Goal: Check status: Check status

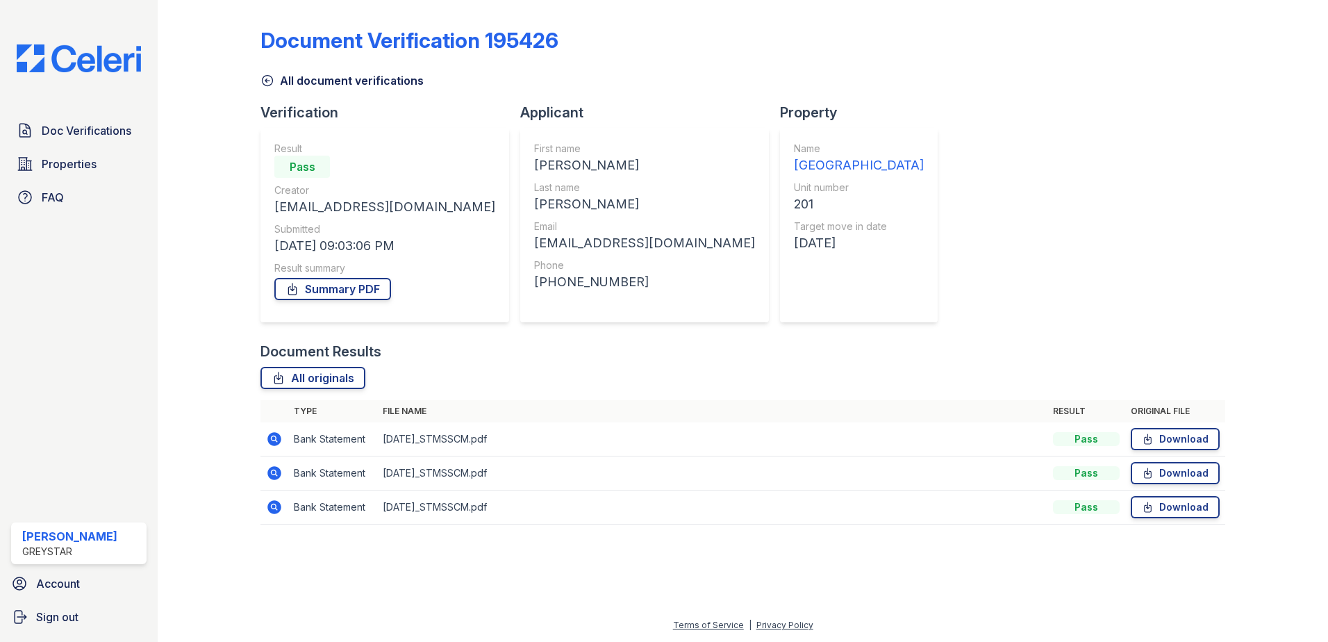
click at [274, 83] on icon at bounding box center [267, 81] width 14 height 14
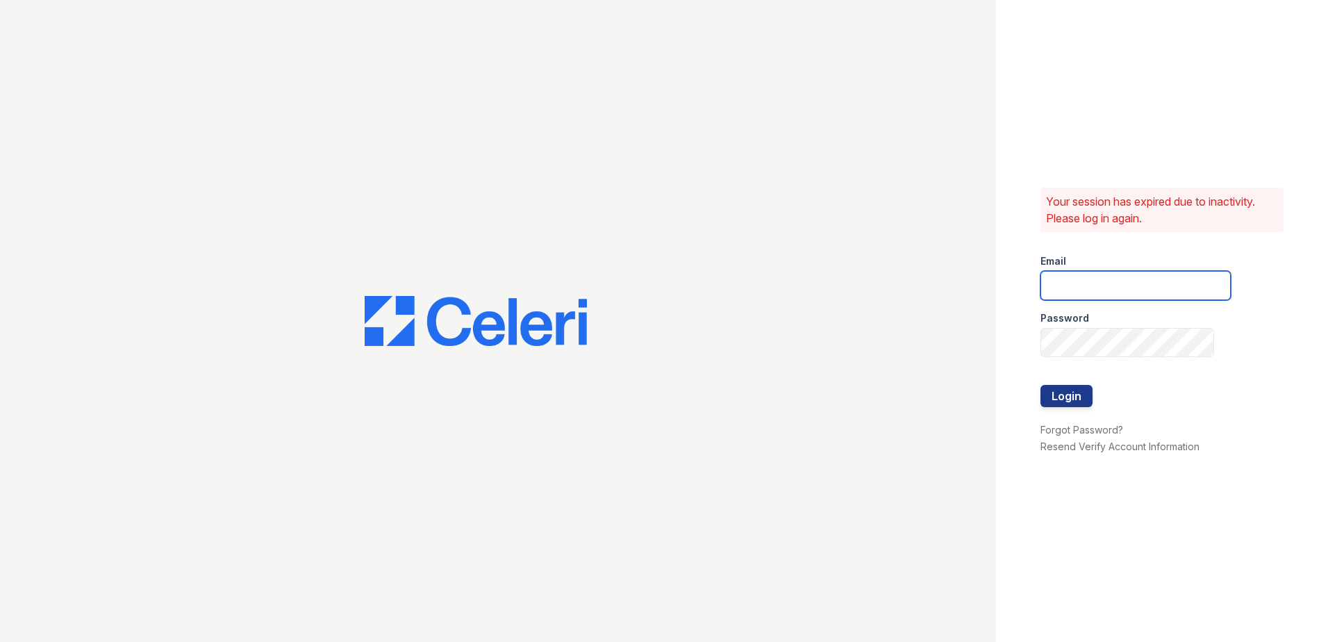
type input "joshua.patterson@greystar.com"
click at [1091, 392] on button "Login" at bounding box center [1067, 396] width 52 height 22
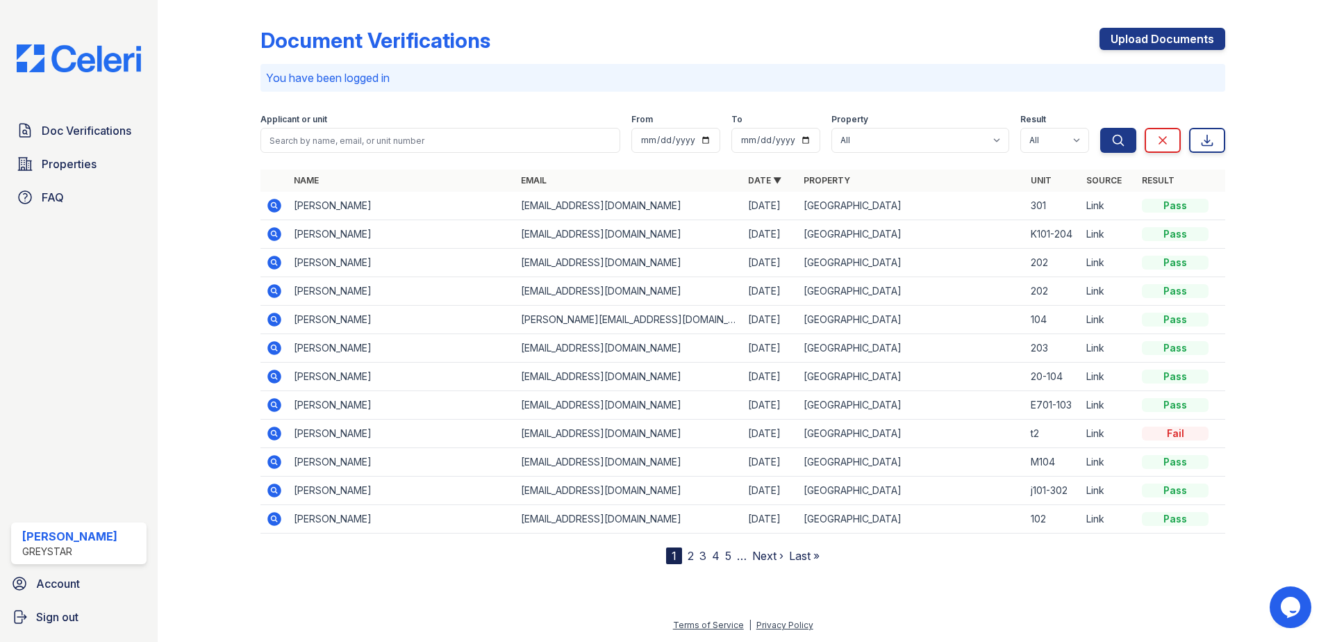
click at [271, 315] on icon at bounding box center [274, 320] width 14 height 14
click at [274, 313] on icon at bounding box center [274, 320] width 14 height 14
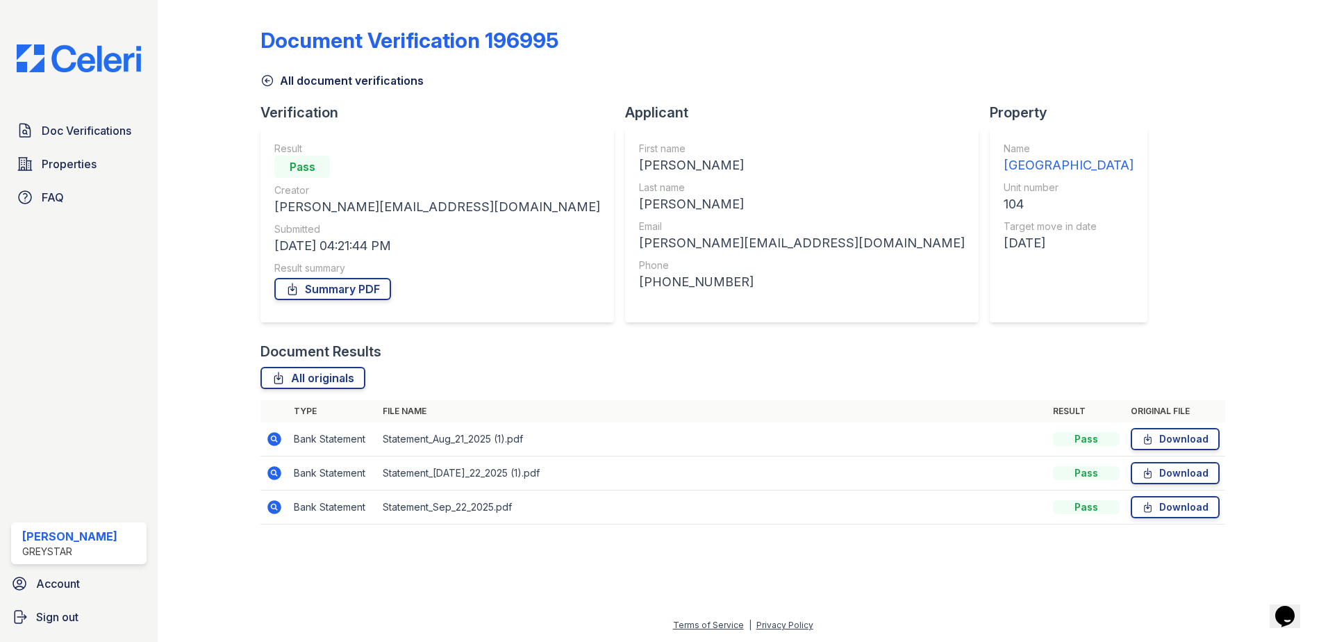
click at [269, 506] on icon at bounding box center [274, 507] width 14 height 14
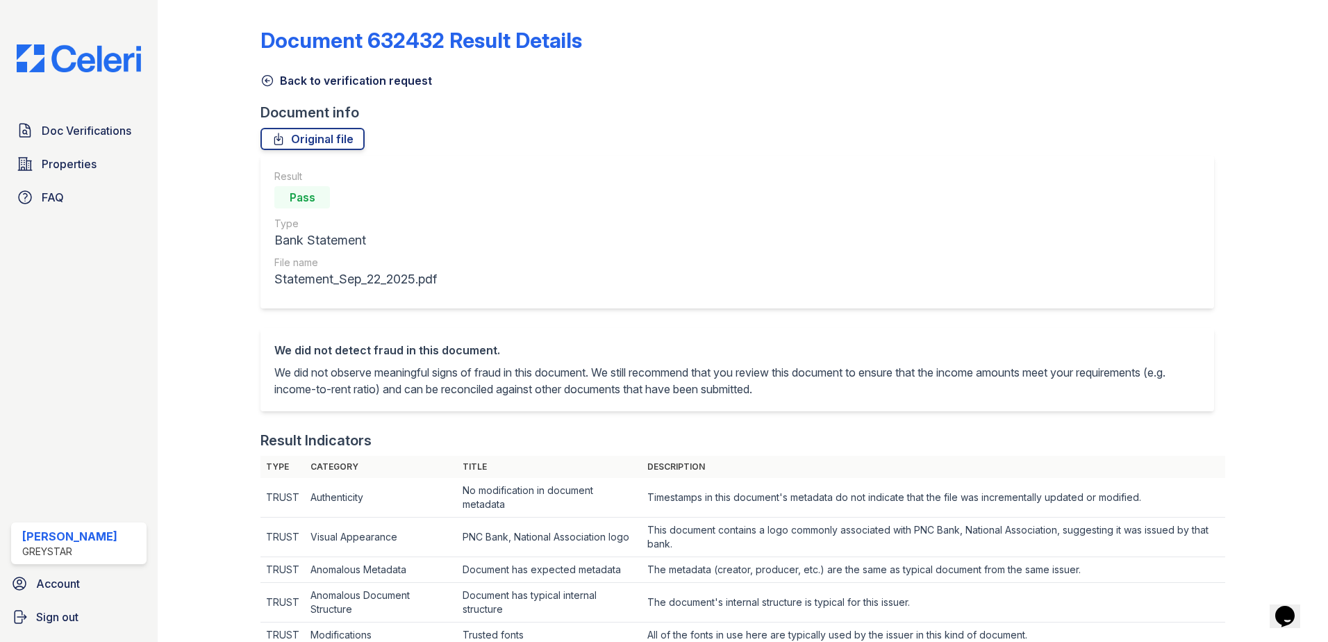
drag, startPoint x: 251, startPoint y: 82, endPoint x: 279, endPoint y: 78, distance: 27.4
click at [279, 78] on link "Back to verification request" at bounding box center [346, 80] width 172 height 17
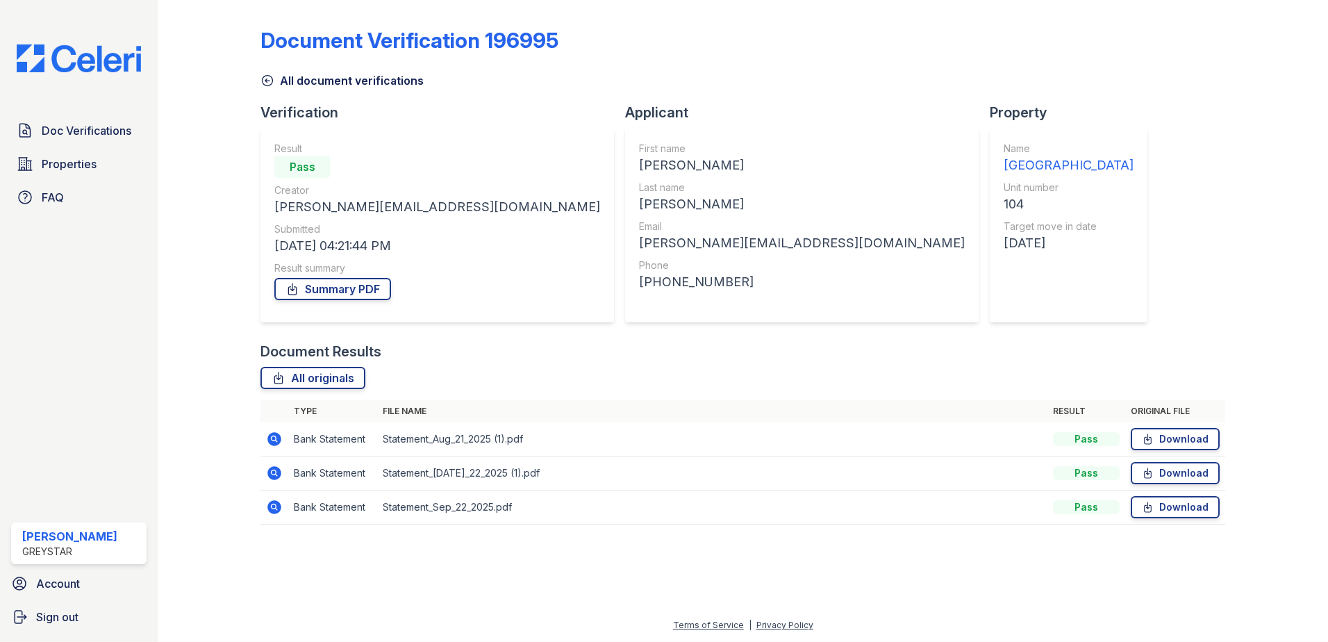
click at [274, 78] on icon at bounding box center [267, 81] width 14 height 14
